Goal: Task Accomplishment & Management: Manage account settings

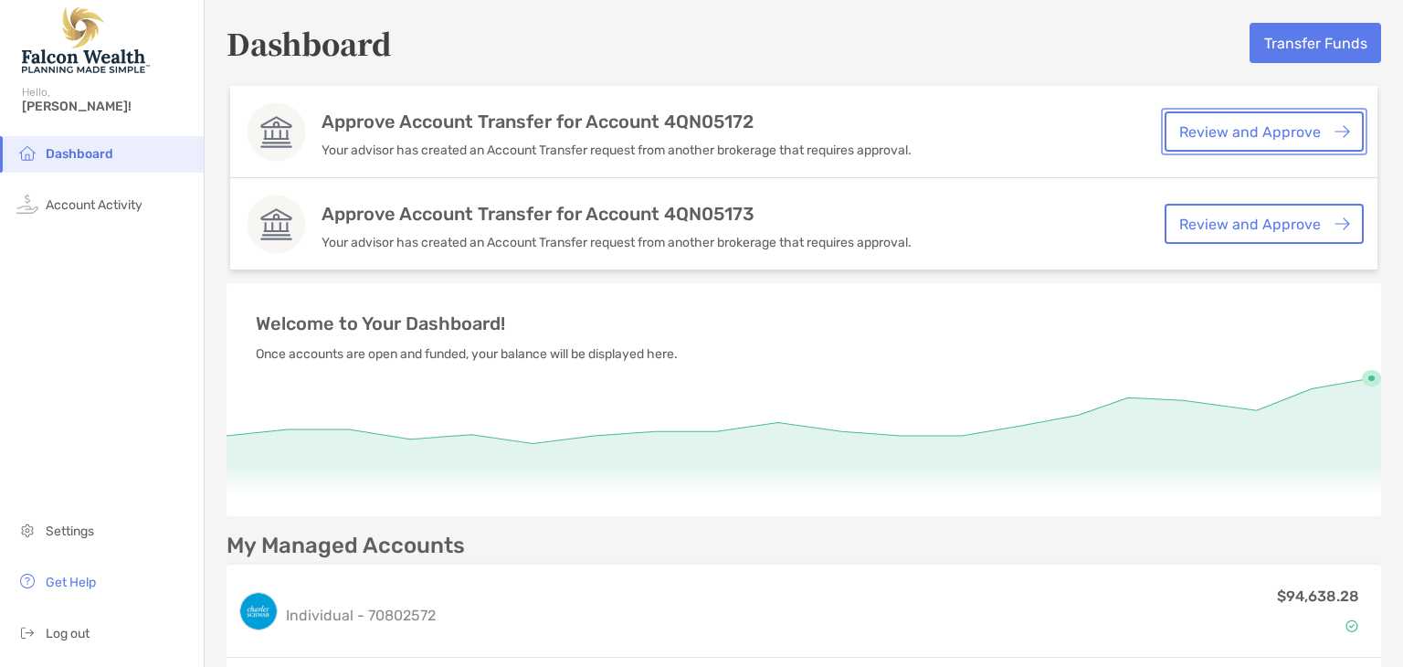
click at [1213, 125] on link "Review and Approve" at bounding box center [1263, 131] width 199 height 40
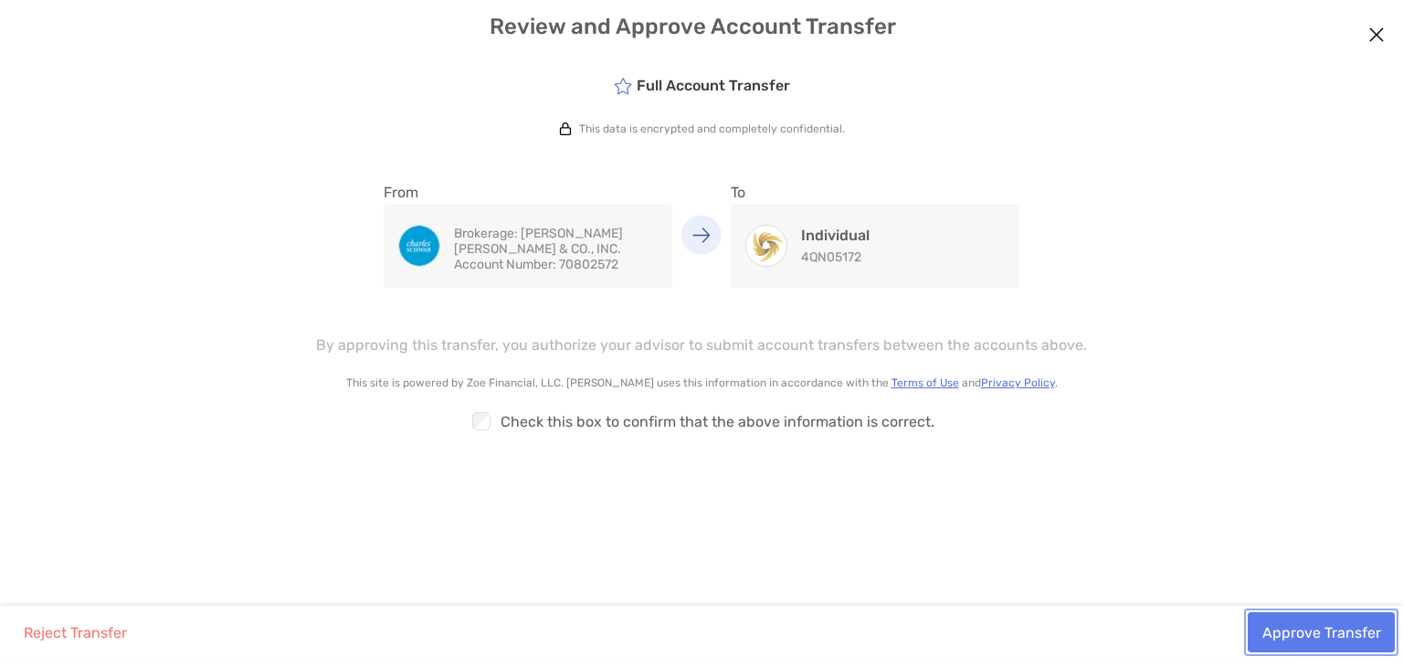
click at [1298, 622] on button "Approve Transfer" at bounding box center [1320, 632] width 147 height 40
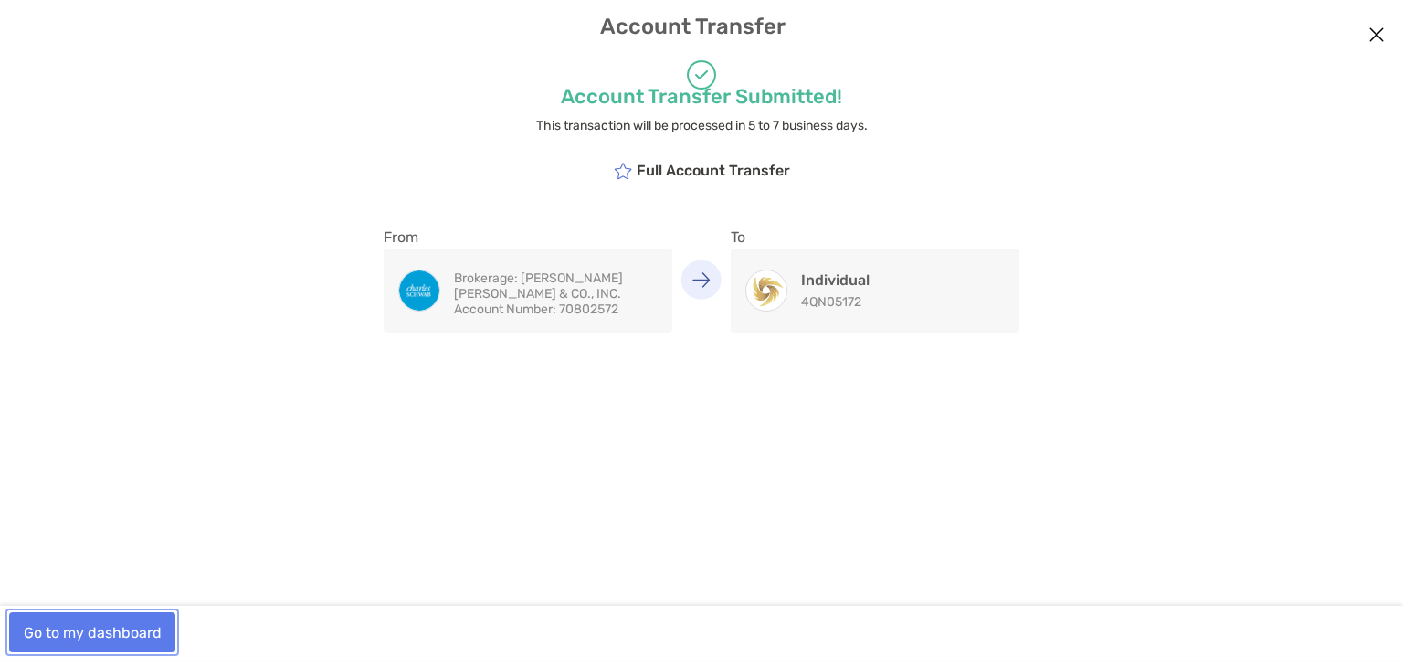
click at [83, 634] on button "Go to my dashboard" at bounding box center [92, 632] width 166 height 40
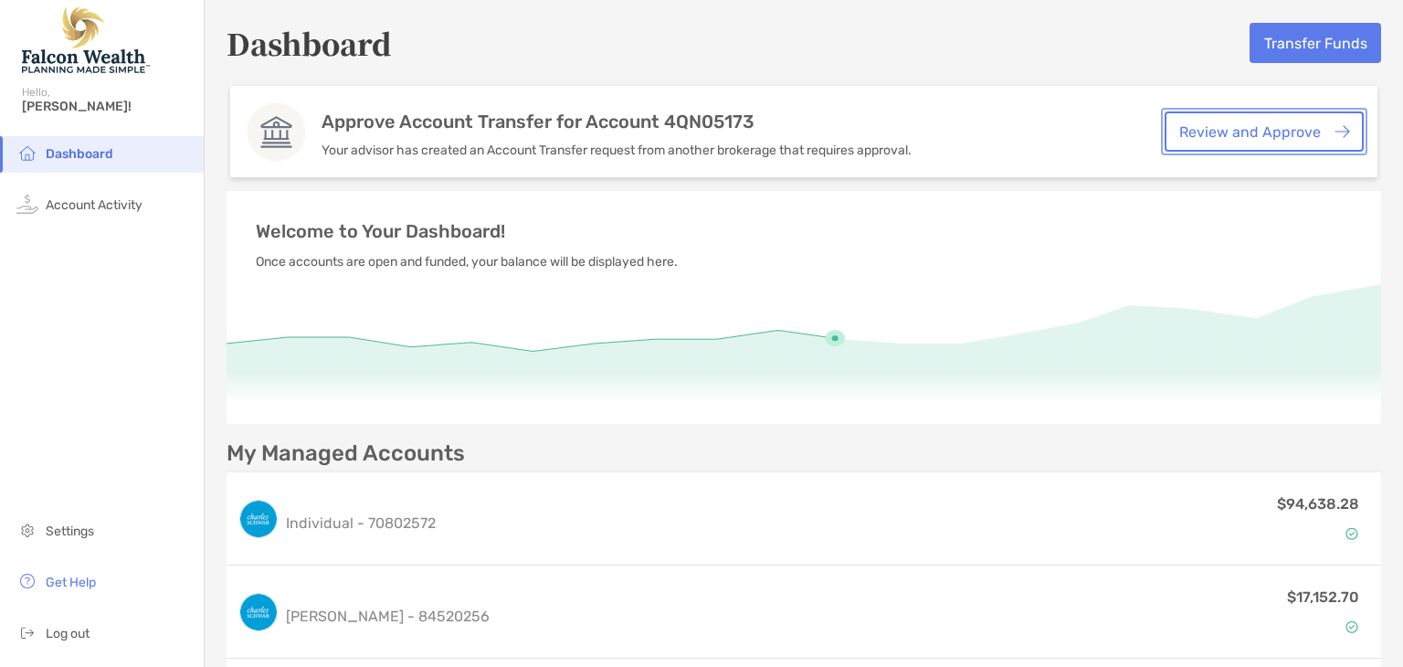
click at [1256, 129] on link "Review and Approve" at bounding box center [1263, 131] width 199 height 40
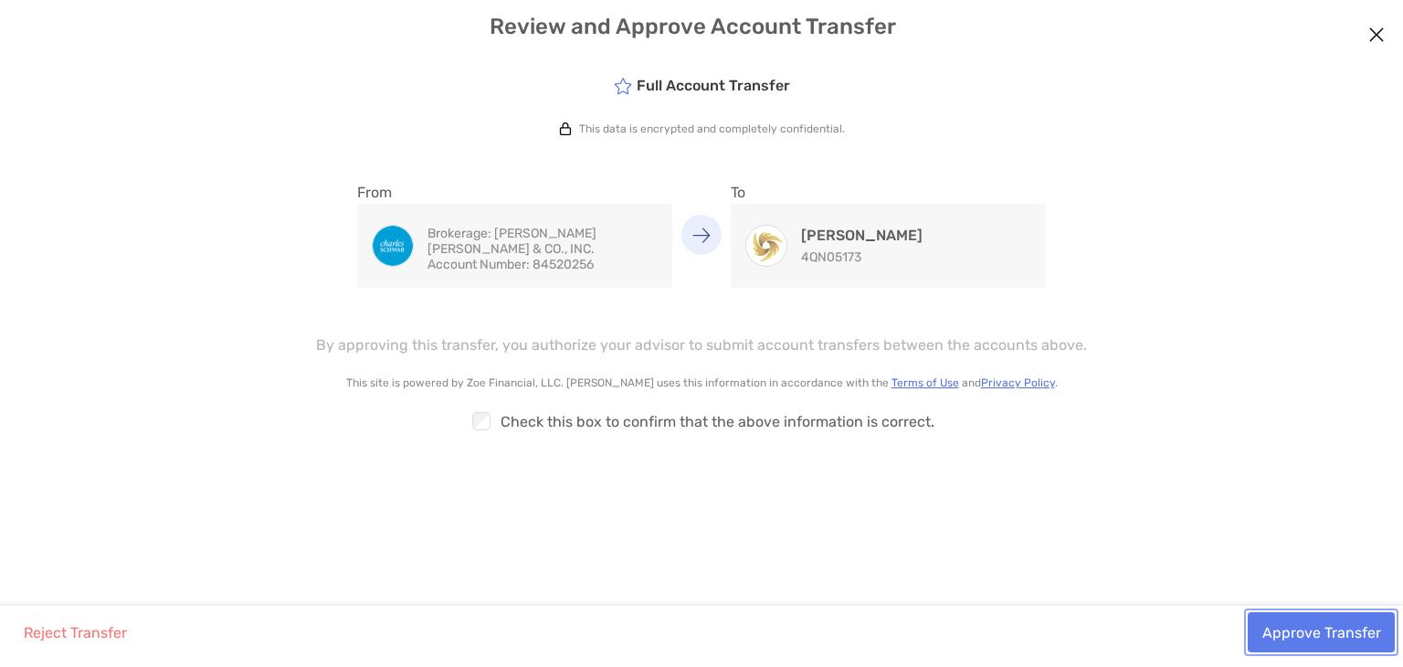
click at [1339, 637] on button "Approve Transfer" at bounding box center [1320, 632] width 147 height 40
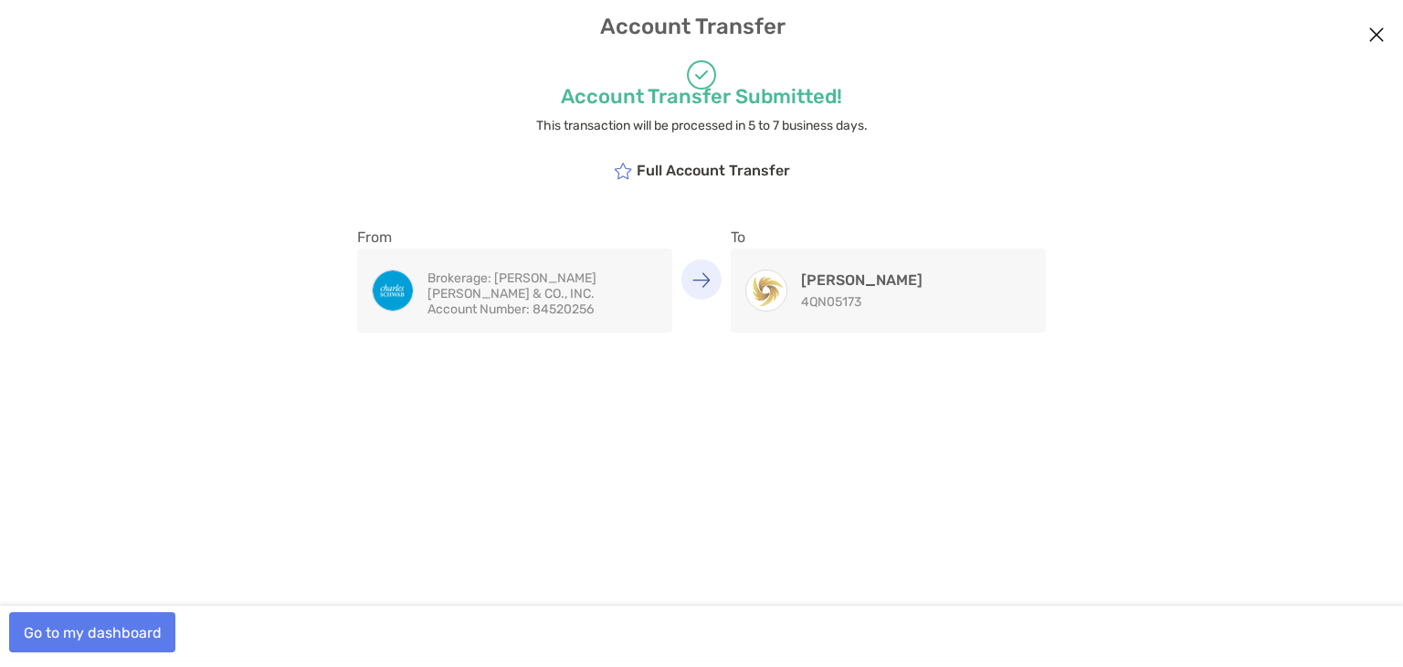
drag, startPoint x: 1385, startPoint y: 38, endPoint x: 1373, endPoint y: 40, distance: 12.9
click at [1381, 38] on button "Close modal" at bounding box center [1376, 35] width 27 height 27
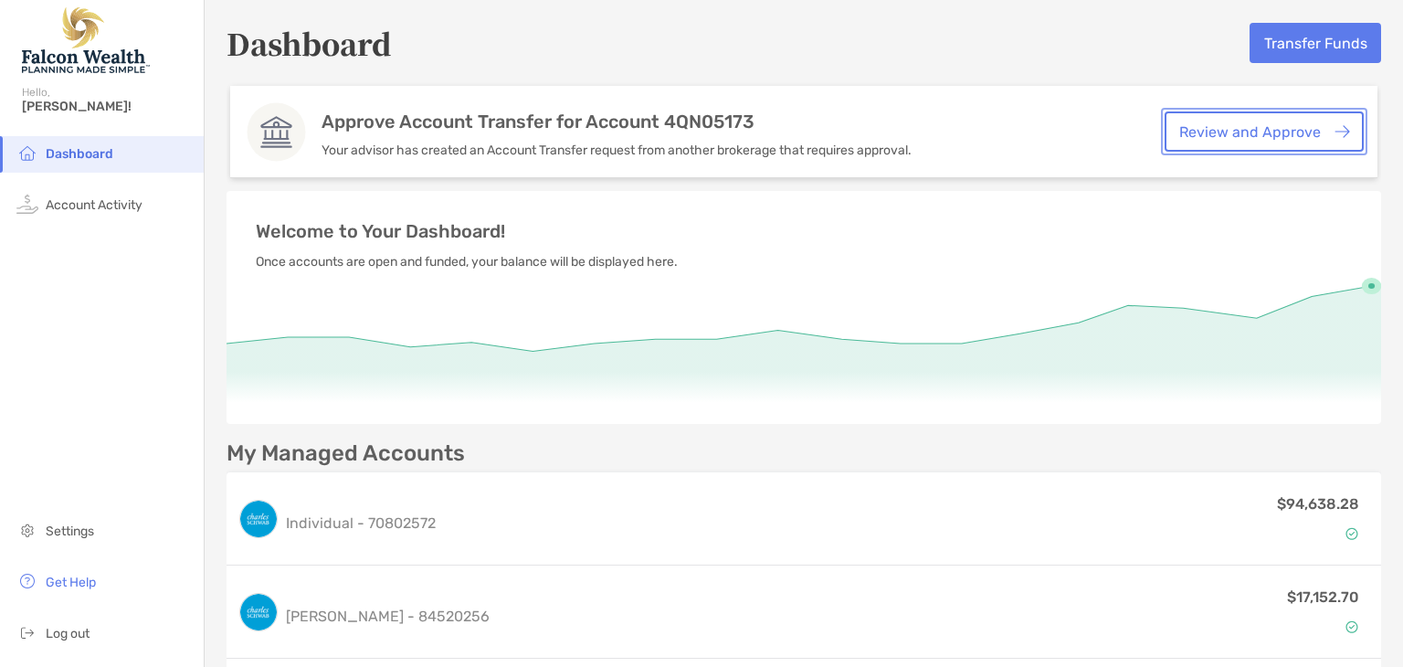
click at [1233, 142] on link "Review and Approve" at bounding box center [1263, 131] width 199 height 40
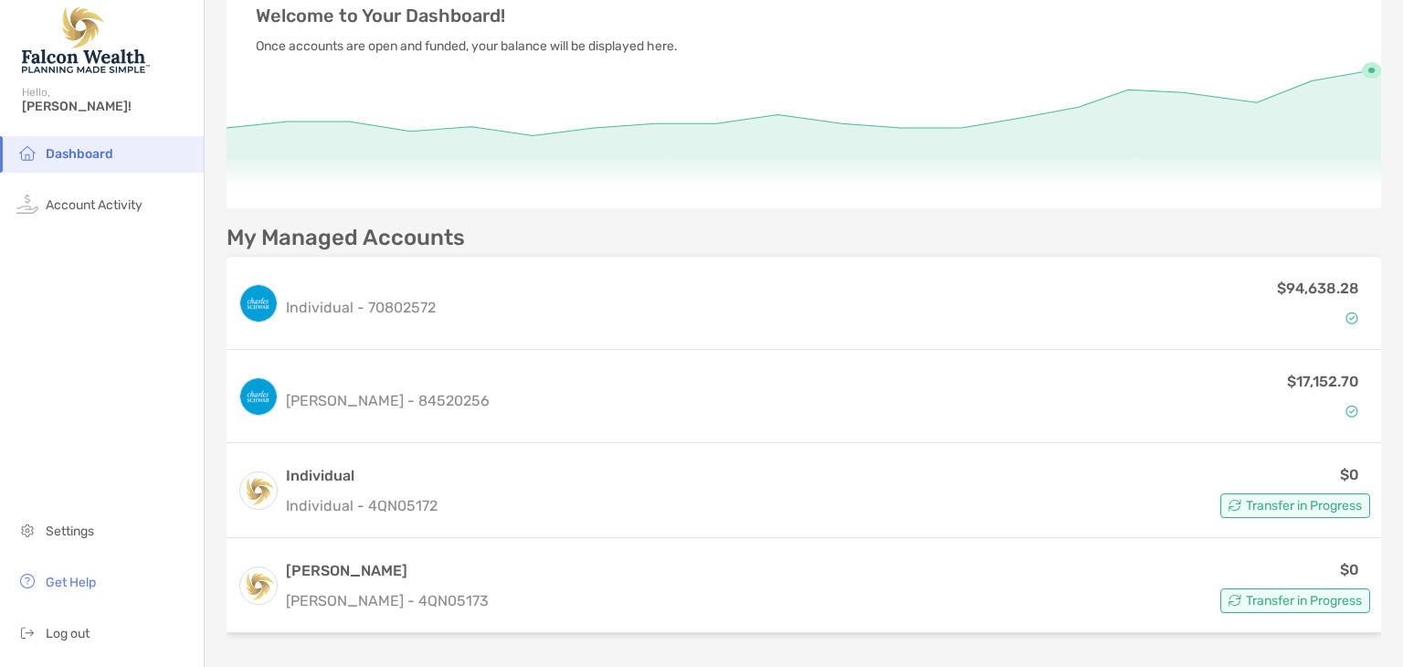
scroll to position [88, 0]
